Goal: Find specific page/section: Find specific page/section

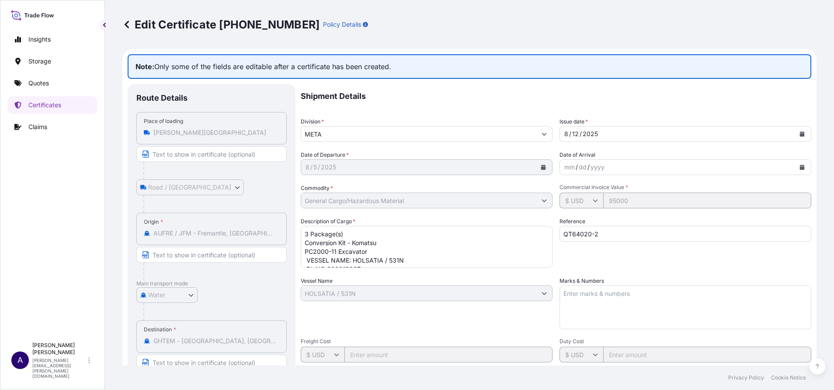
select select "Road / Inland"
select select "Water"
select select "31615"
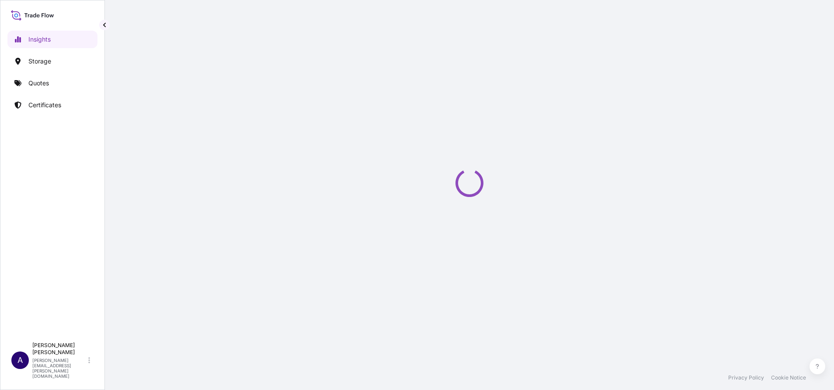
select select "2025"
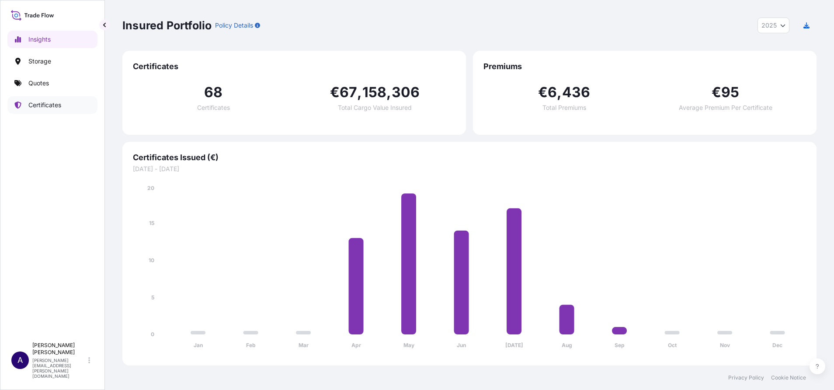
click at [37, 104] on p "Certificates" at bounding box center [44, 105] width 33 height 9
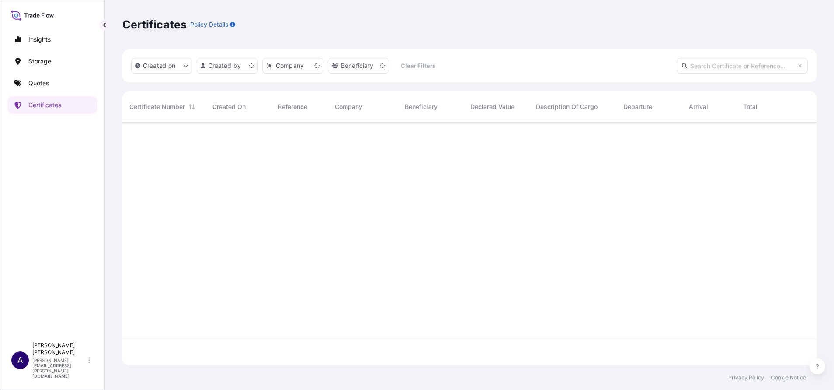
scroll to position [237, 684]
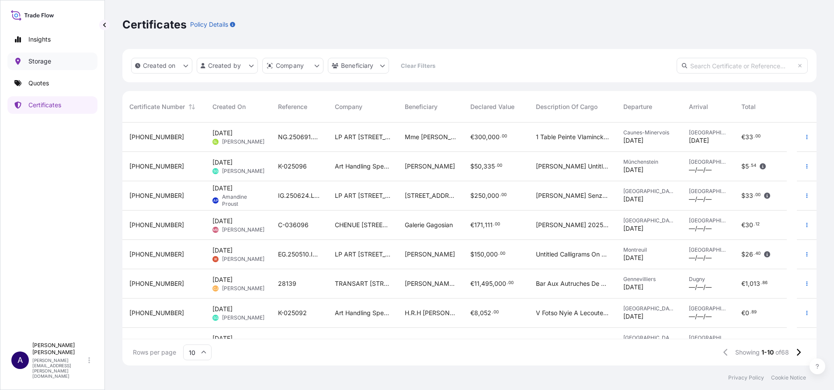
click at [35, 59] on p "Storage" at bounding box center [39, 61] width 23 height 9
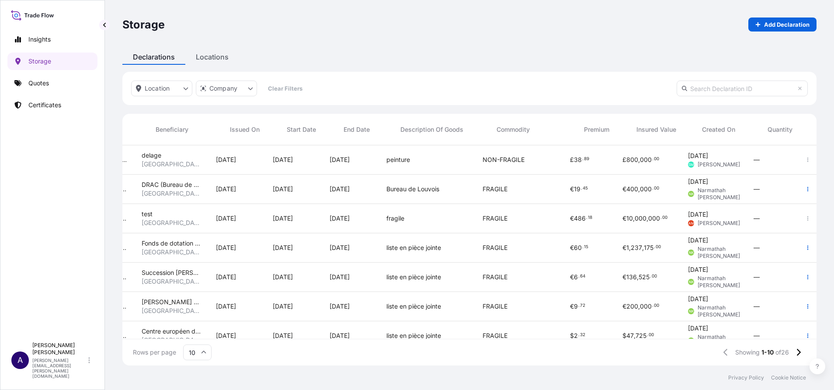
scroll to position [0, 295]
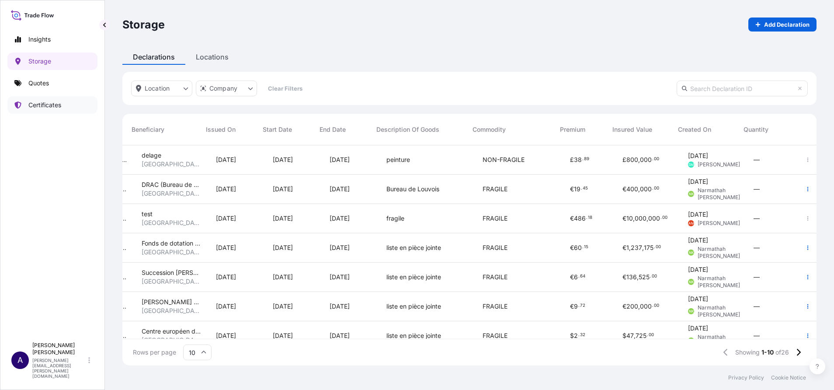
click at [46, 102] on p "Certificates" at bounding box center [44, 105] width 33 height 9
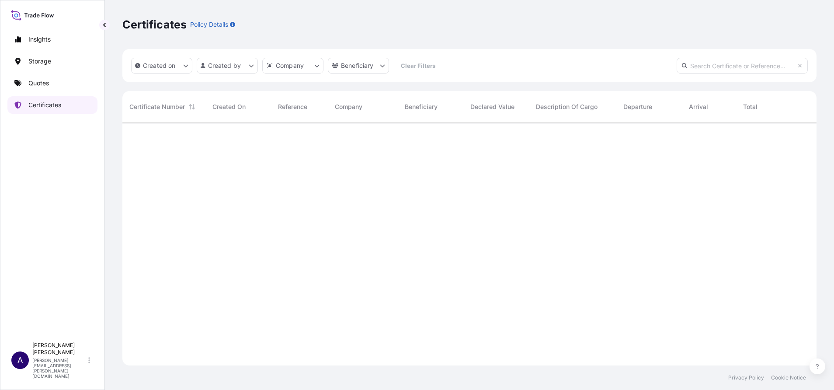
scroll to position [237, 684]
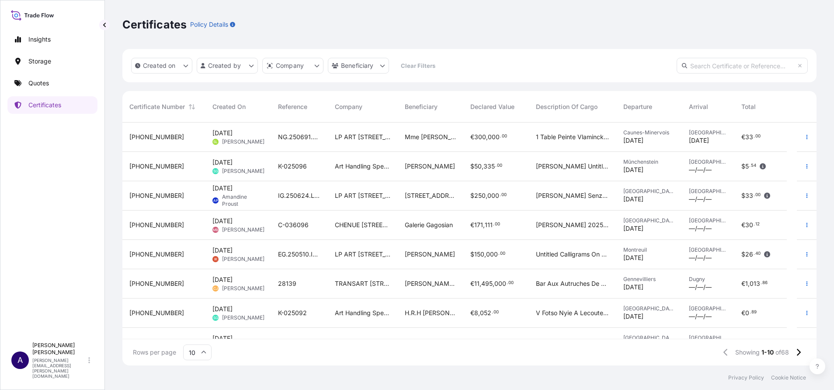
click at [617, 23] on div "Certificates Policy Details" at bounding box center [469, 24] width 694 height 14
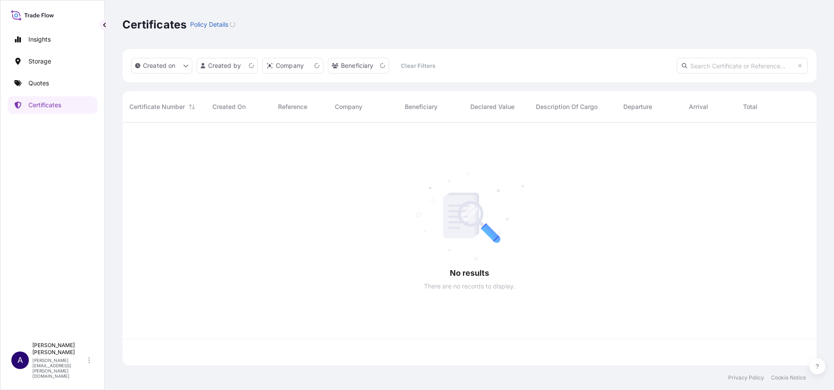
scroll to position [237, 684]
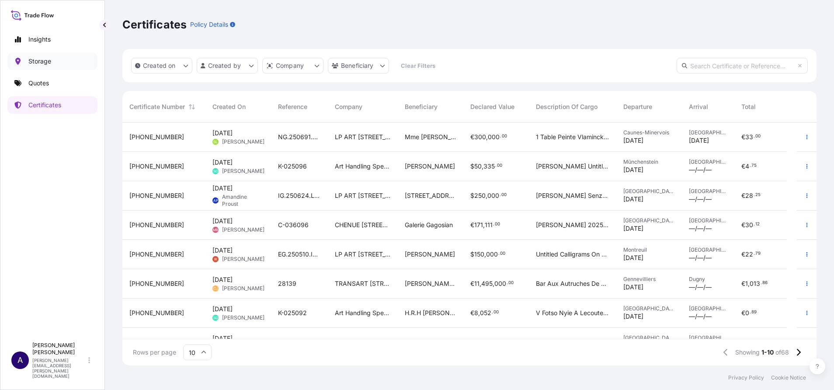
click at [41, 59] on p "Storage" at bounding box center [39, 61] width 23 height 9
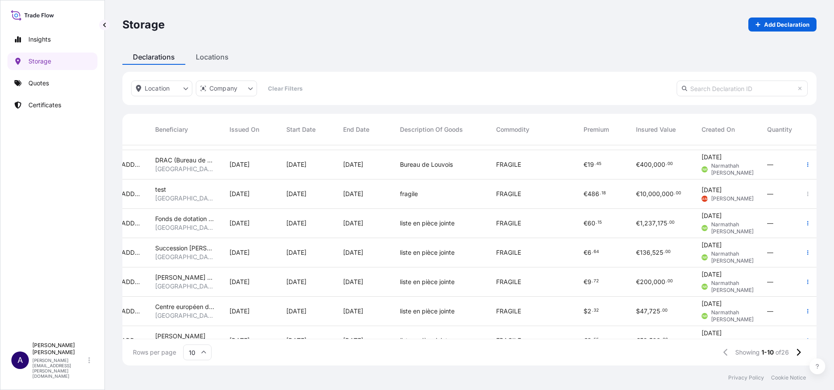
scroll to position [0, 272]
